Goal: Transaction & Acquisition: Purchase product/service

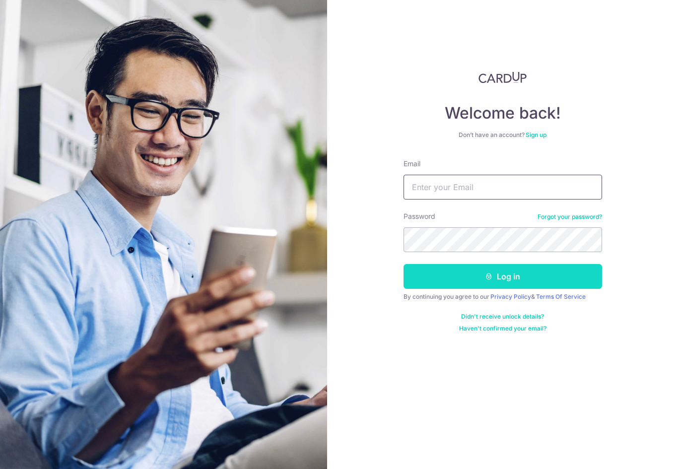
type input "yeokhengsiong@gmail.com"
click at [497, 276] on button "Log in" at bounding box center [503, 276] width 199 height 25
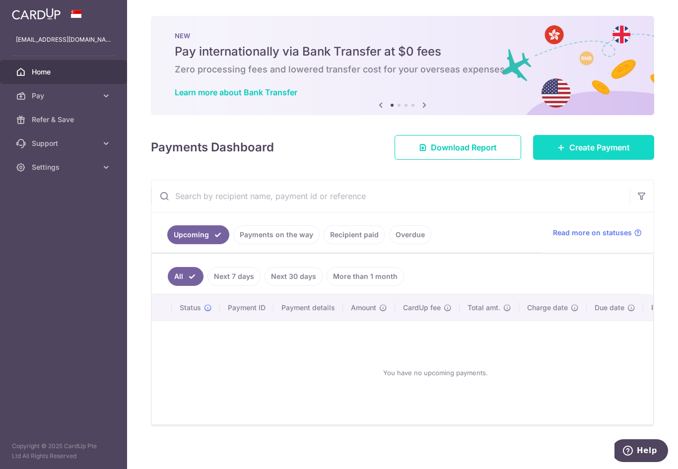
click at [613, 143] on span "Create Payment" at bounding box center [600, 148] width 61 height 12
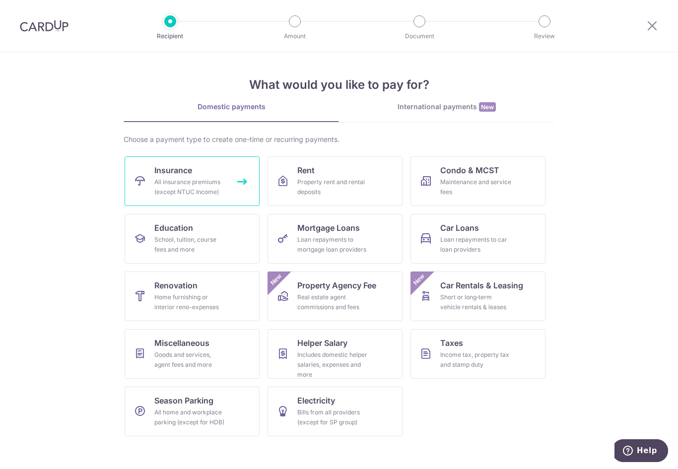
click at [196, 181] on div "All insurance premiums (except NTUC Income)" at bounding box center [190, 187] width 72 height 20
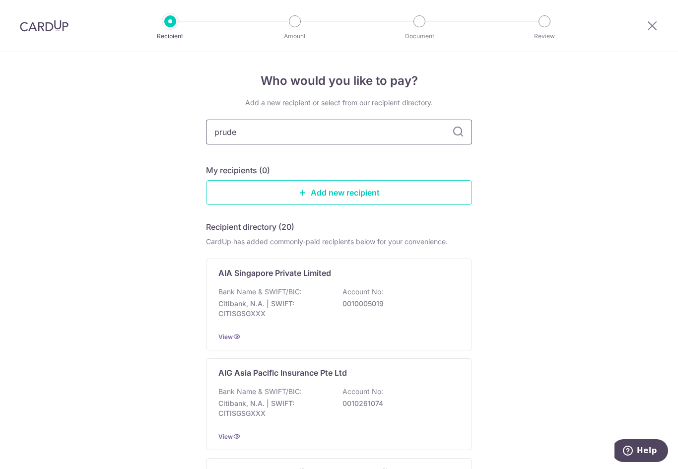
type input "pruden"
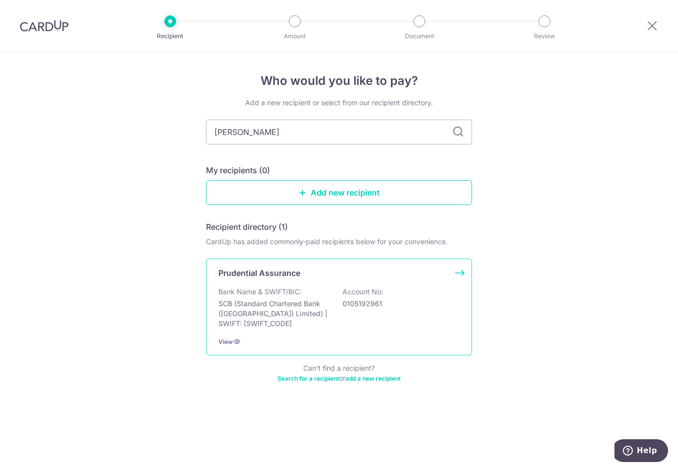
click at [344, 275] on div "Prudential Assurance" at bounding box center [332, 273] width 229 height 12
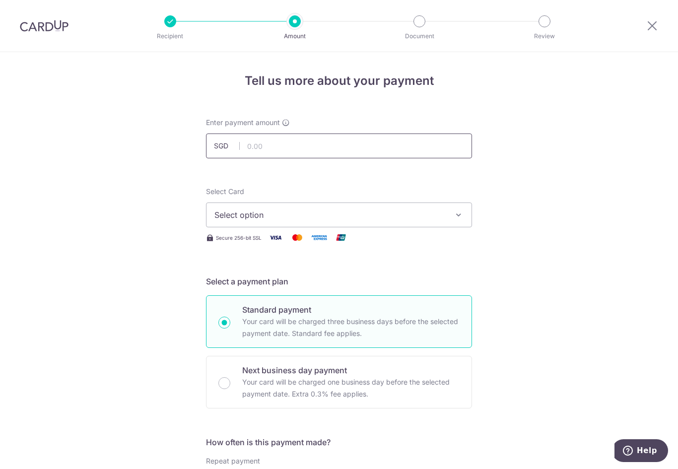
click at [291, 144] on input "text" at bounding box center [339, 146] width 266 height 25
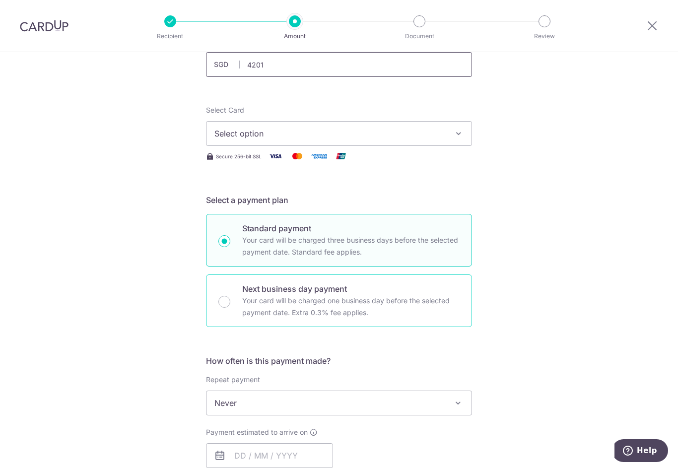
scroll to position [99, 0]
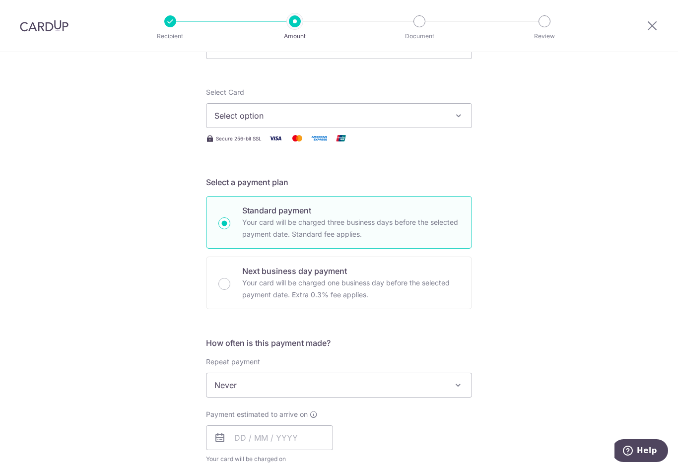
type input "4,201.00"
click at [311, 122] on button "Select option" at bounding box center [339, 115] width 266 height 25
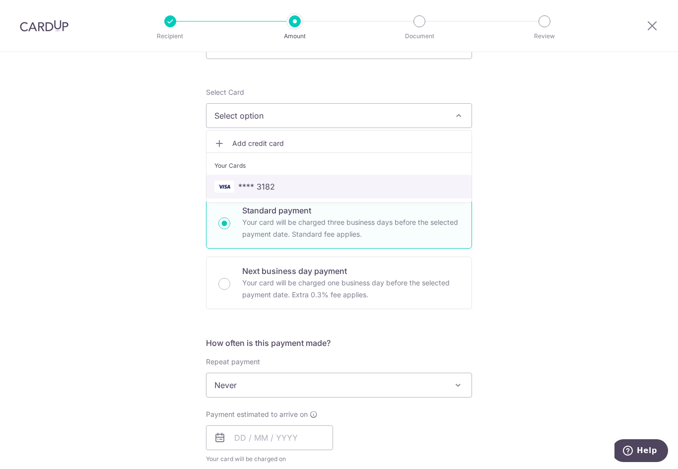
click at [271, 184] on span "**** 3182" at bounding box center [256, 187] width 37 height 12
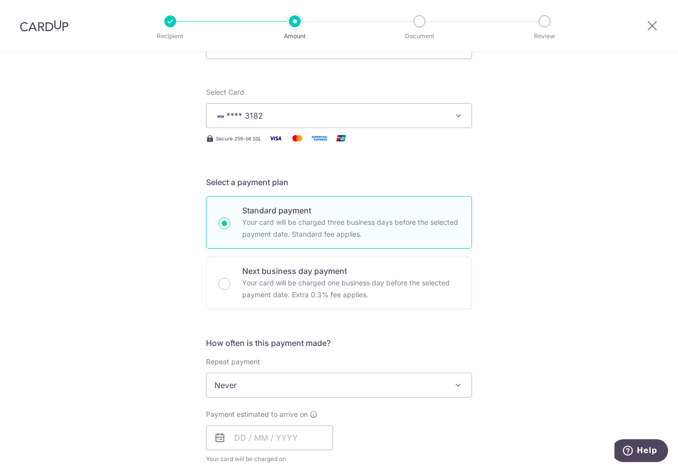
scroll to position [0, 0]
click at [335, 373] on span "Never" at bounding box center [339, 385] width 265 height 24
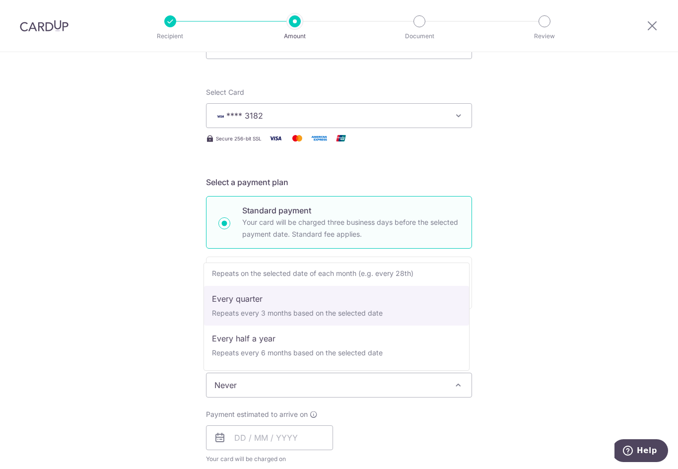
scroll to position [139, 0]
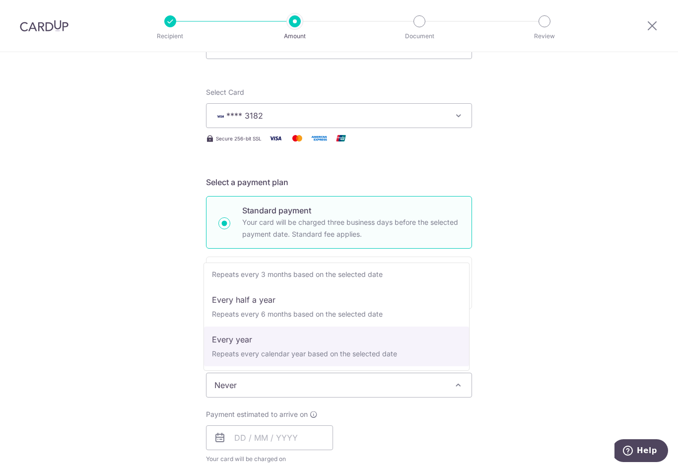
select select "6"
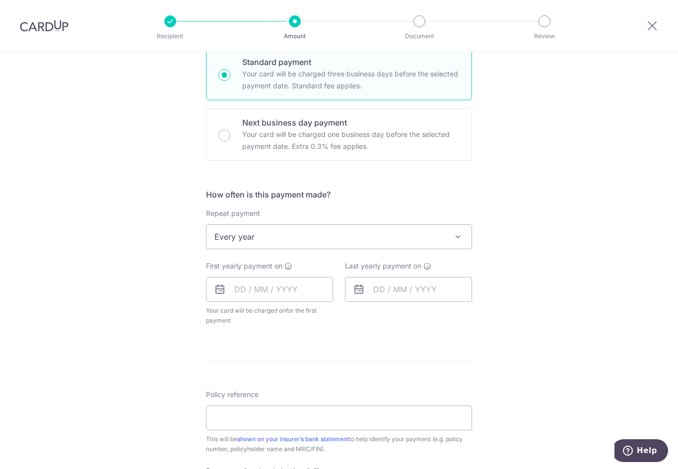
scroll to position [248, 0]
click at [270, 288] on input "text" at bounding box center [269, 289] width 127 height 25
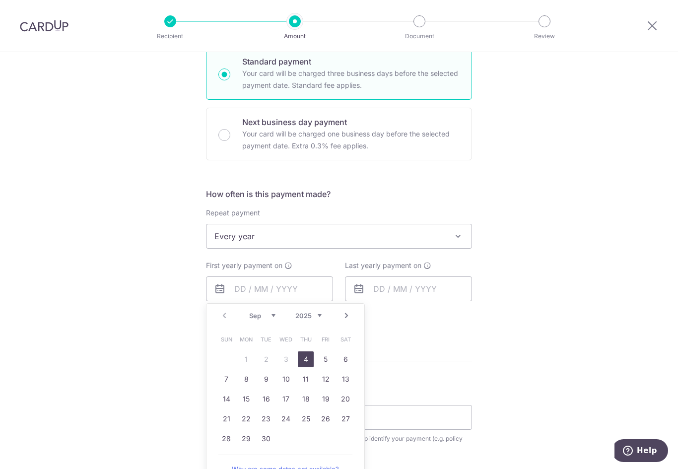
click at [302, 363] on link "4" at bounding box center [306, 360] width 16 height 16
type input "04/09/2025"
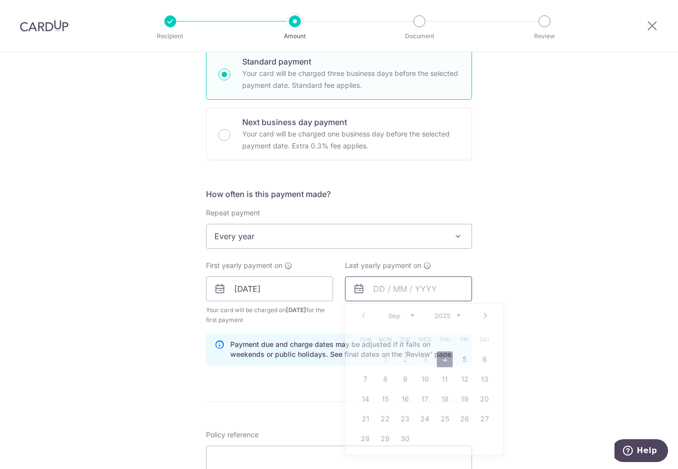
click at [419, 289] on input "text" at bounding box center [408, 289] width 127 height 25
click at [444, 356] on link "4" at bounding box center [445, 360] width 16 height 16
type input "04/09/2025"
click at [541, 311] on div "Tell us more about your payment Enter payment amount SGD 4,201.00 4201.00 Selec…" at bounding box center [339, 278] width 678 height 949
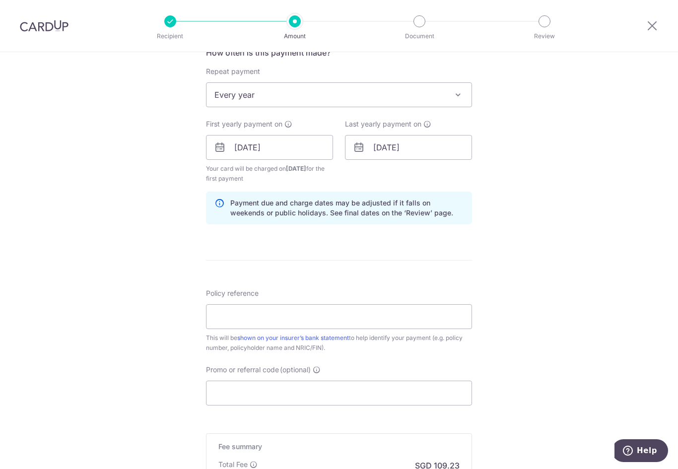
scroll to position [397, 0]
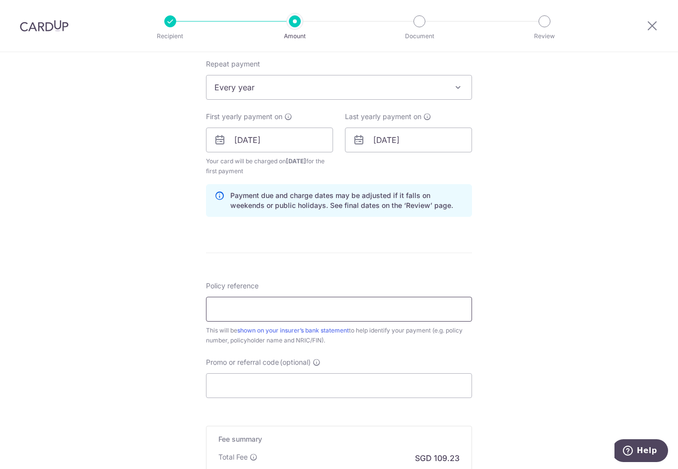
click at [327, 318] on input "Policy reference" at bounding box center [339, 309] width 266 height 25
type input "18031933"
click at [336, 383] on input "Promo or referral code (optional)" at bounding box center [339, 385] width 266 height 25
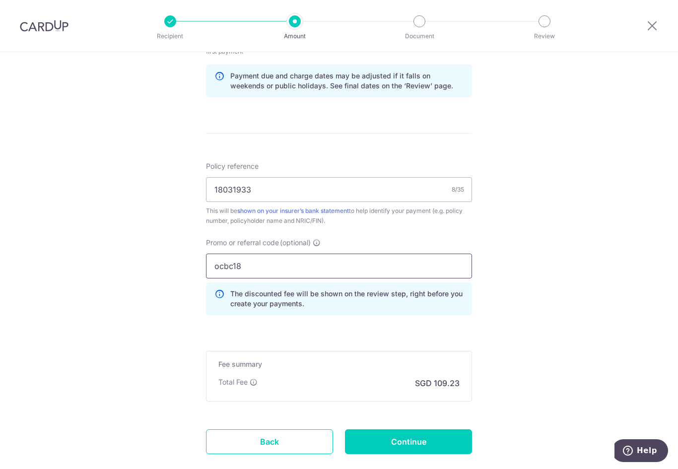
scroll to position [546, 0]
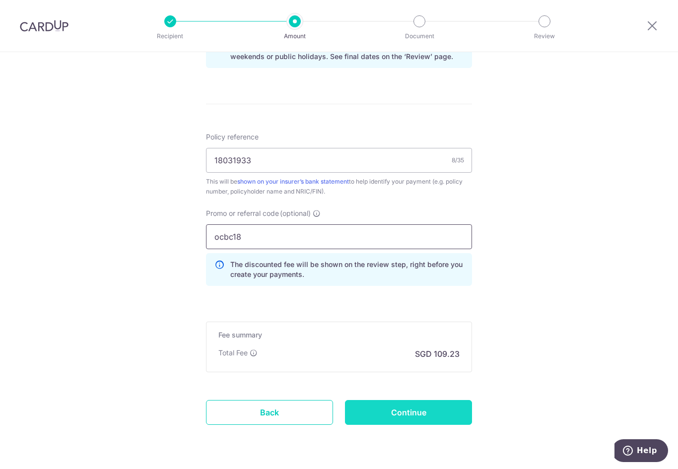
type input "ocbc18"
click at [411, 417] on input "Continue" at bounding box center [408, 412] width 127 height 25
type input "Create Schedule"
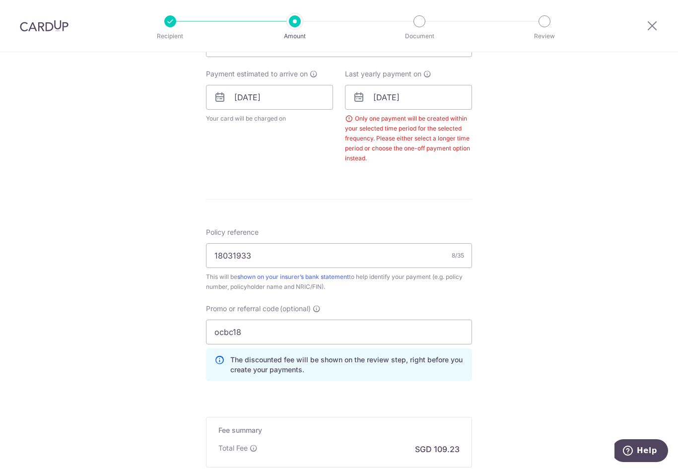
scroll to position [353, 0]
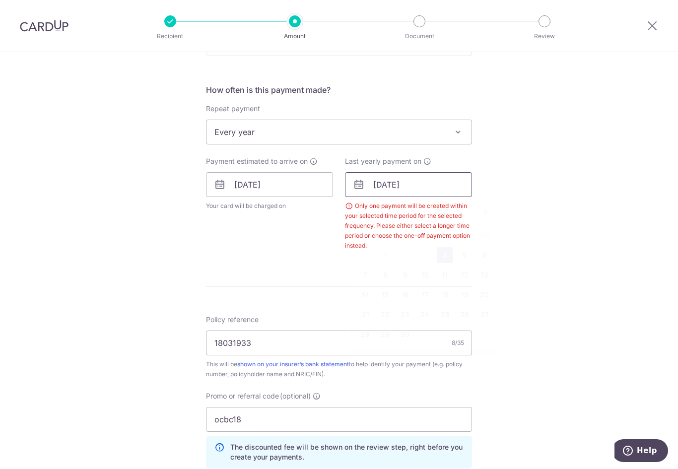
click at [445, 187] on input "04/09/2025" at bounding box center [408, 184] width 127 height 25
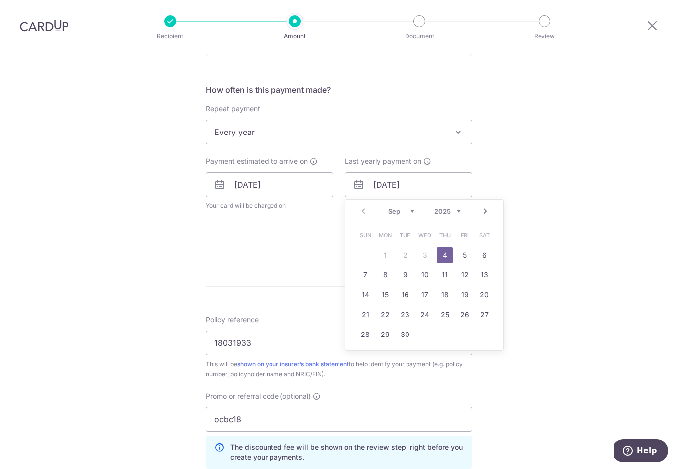
click at [453, 210] on select "2025 2026 2027 2028 2029 2030 2031 2032 2033 2034 2035" at bounding box center [447, 212] width 26 height 8
click at [460, 256] on link "4" at bounding box center [465, 255] width 16 height 16
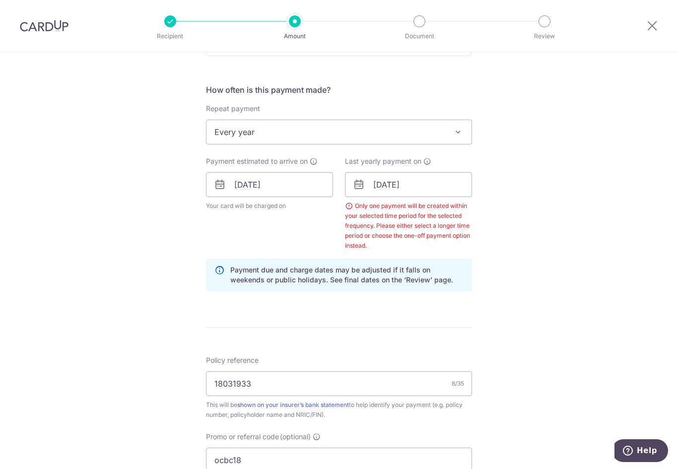
click at [556, 269] on div "Tell us more about your payment Enter payment amount SGD 4,201.00 4201.00 Selec…" at bounding box center [339, 211] width 678 height 1023
click at [435, 187] on input "04/09/2026" at bounding box center [408, 184] width 127 height 25
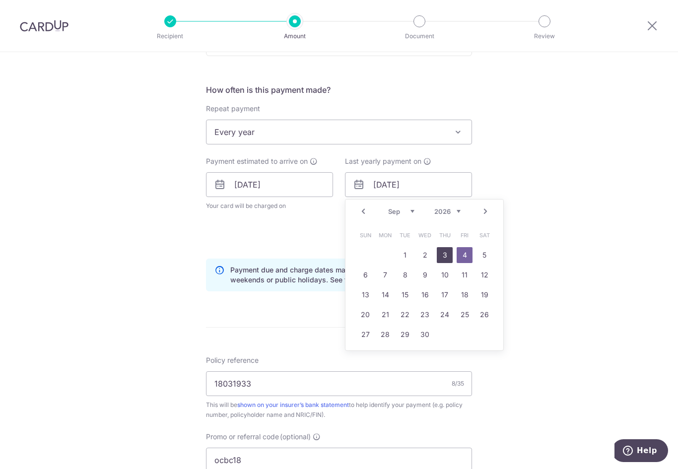
click at [440, 254] on link "3" at bounding box center [445, 255] width 16 height 16
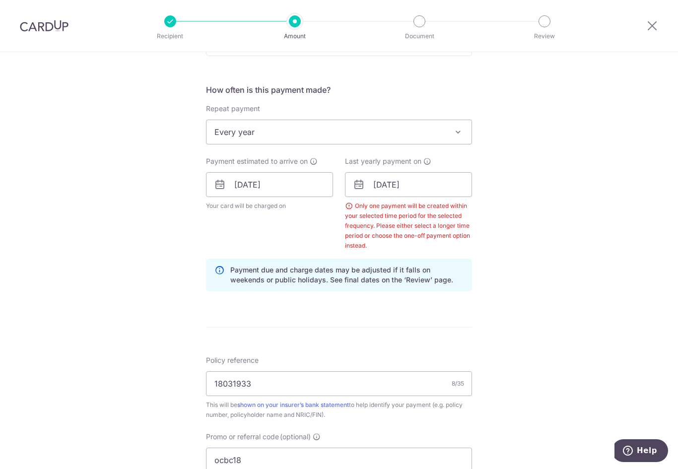
click at [519, 253] on div "Tell us more about your payment Enter payment amount SGD 4,201.00 4201.00 Selec…" at bounding box center [339, 211] width 678 height 1023
click at [417, 192] on input "03/09/2026" at bounding box center [408, 184] width 127 height 25
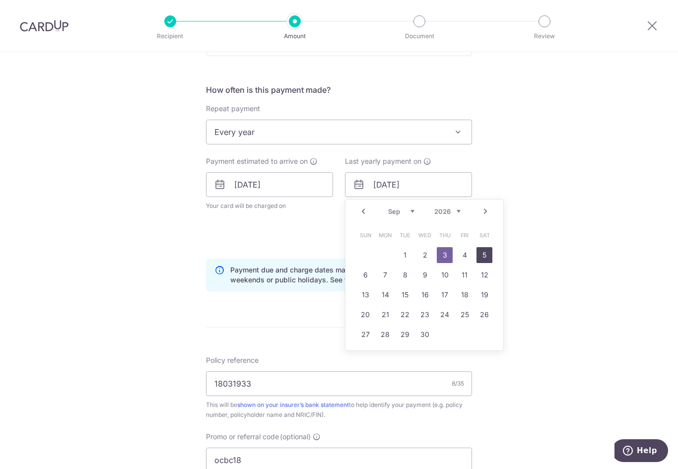
click at [477, 255] on link "5" at bounding box center [485, 255] width 16 height 16
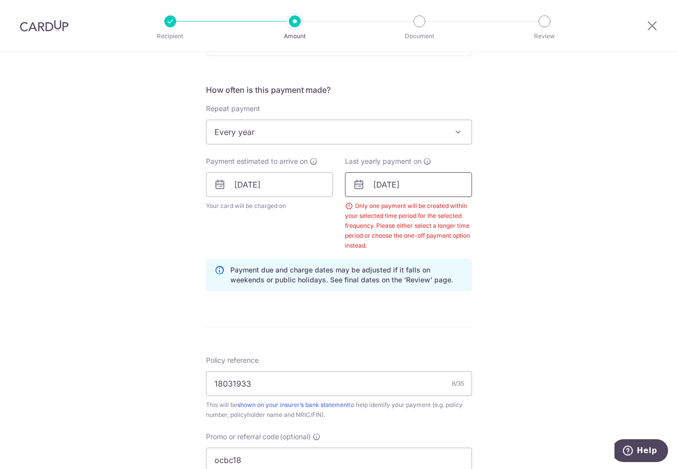
click at [425, 185] on input "05/09/2026" at bounding box center [408, 184] width 127 height 25
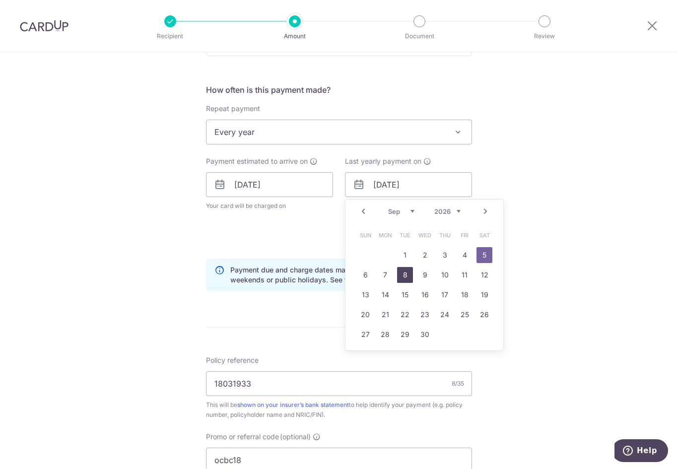
click at [399, 279] on link "8" at bounding box center [405, 275] width 16 height 16
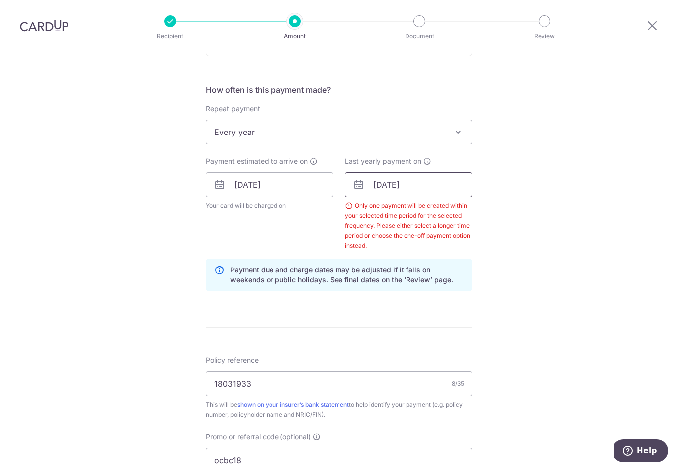
click at [452, 182] on input "08/09/2026" at bounding box center [408, 184] width 127 height 25
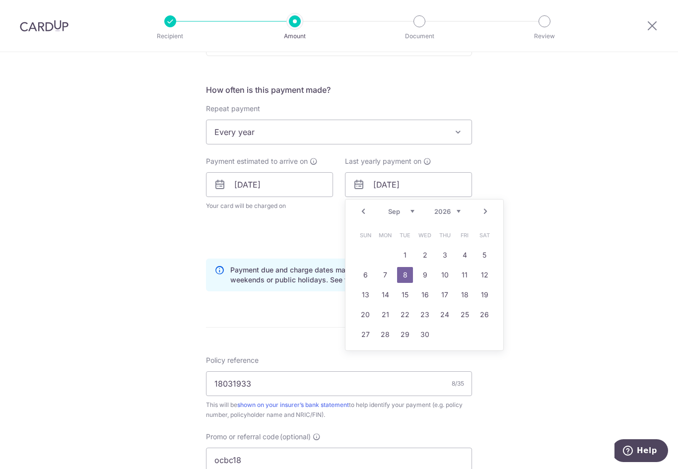
click at [454, 208] on select "2025 2026 2027 2028 2029 2030 2031 2032 2033 2034 2035" at bounding box center [447, 212] width 26 height 8
click at [477, 258] on link "4" at bounding box center [485, 255] width 16 height 16
type input "04/09/2027"
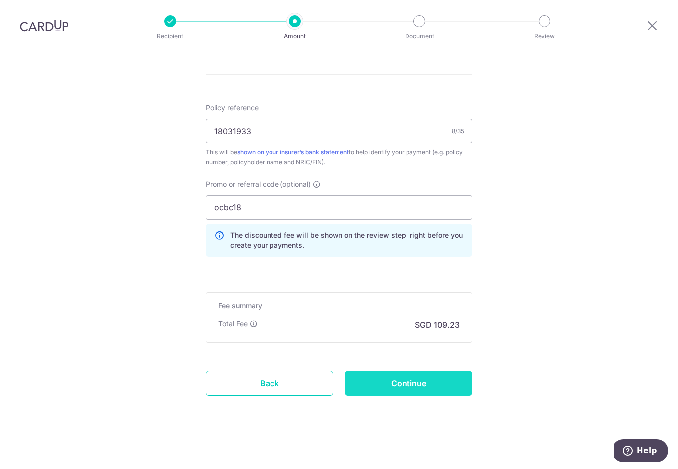
scroll to position [606, 0]
click at [408, 380] on input "Continue" at bounding box center [408, 382] width 127 height 25
type input "Create Schedule"
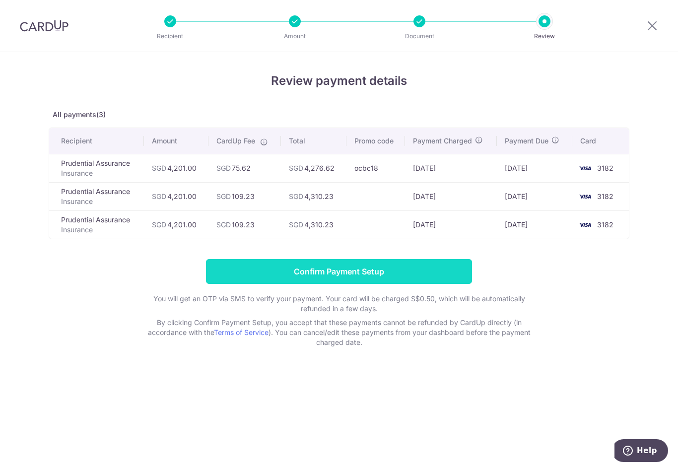
click at [319, 268] on input "Confirm Payment Setup" at bounding box center [339, 271] width 266 height 25
